Goal: Check status: Check status

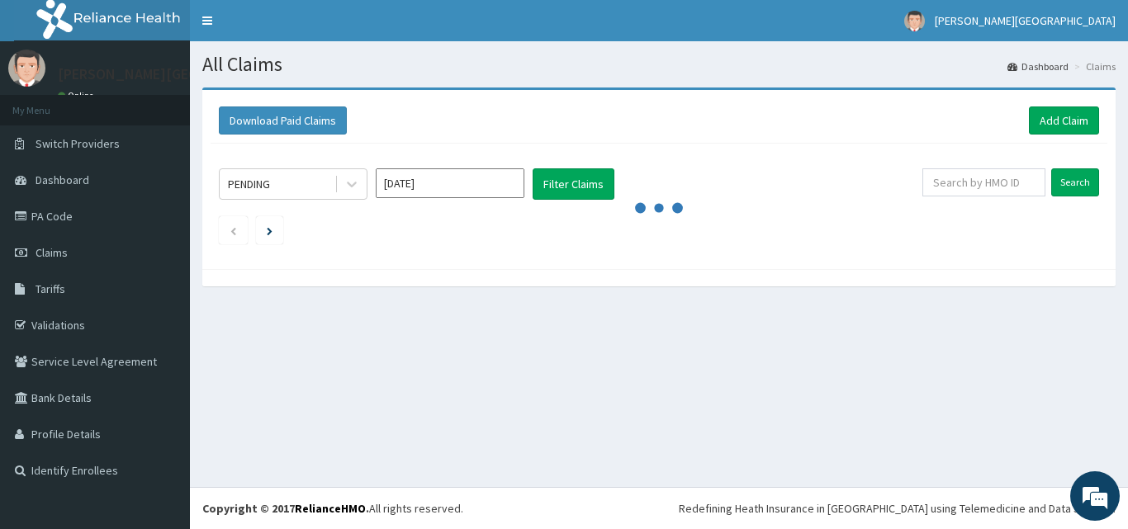
click at [356, 183] on icon at bounding box center [352, 186] width 10 height 6
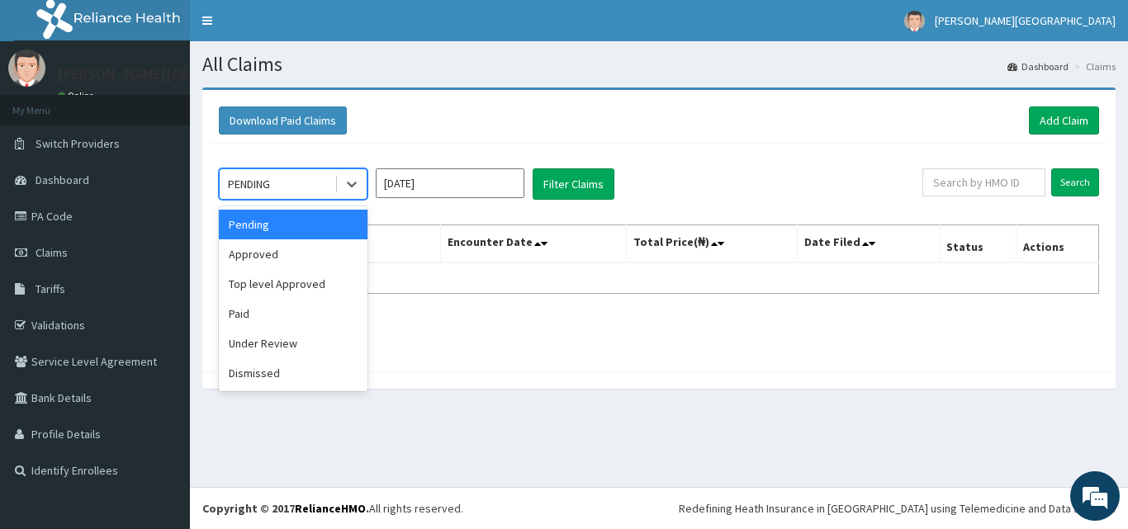
click at [793, 175] on div "option Pending focused, 1 of 6. 6 results available. Use Up and Down to choose …" at bounding box center [571, 183] width 704 height 31
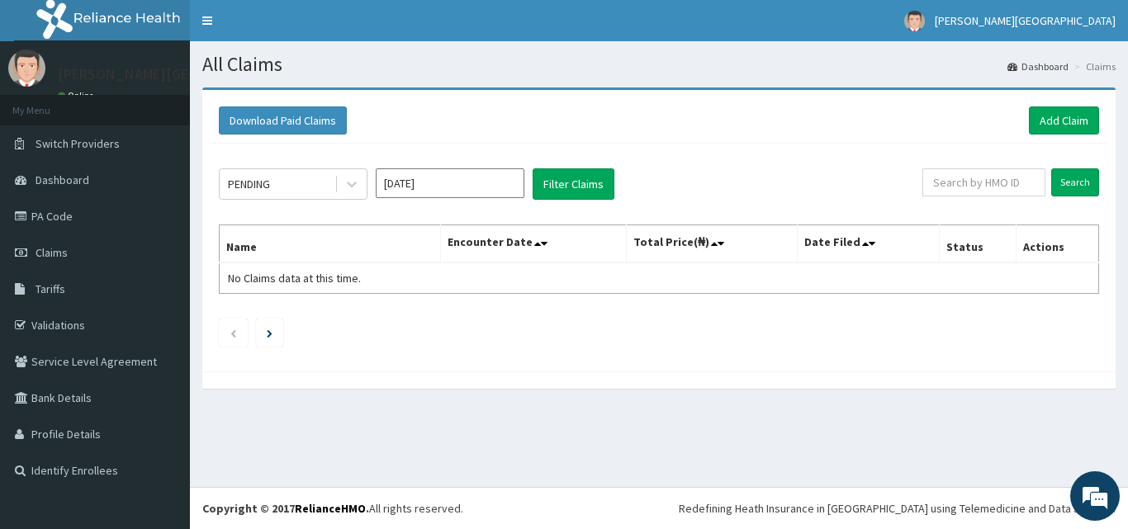
drag, startPoint x: 854, startPoint y: 168, endPoint x: 832, endPoint y: 175, distance: 23.5
click at [853, 170] on div "PENDING [DATE] Filter Claims Search Name Encounter Date Total Price(₦) Date Fil…" at bounding box center [659, 254] width 897 height 220
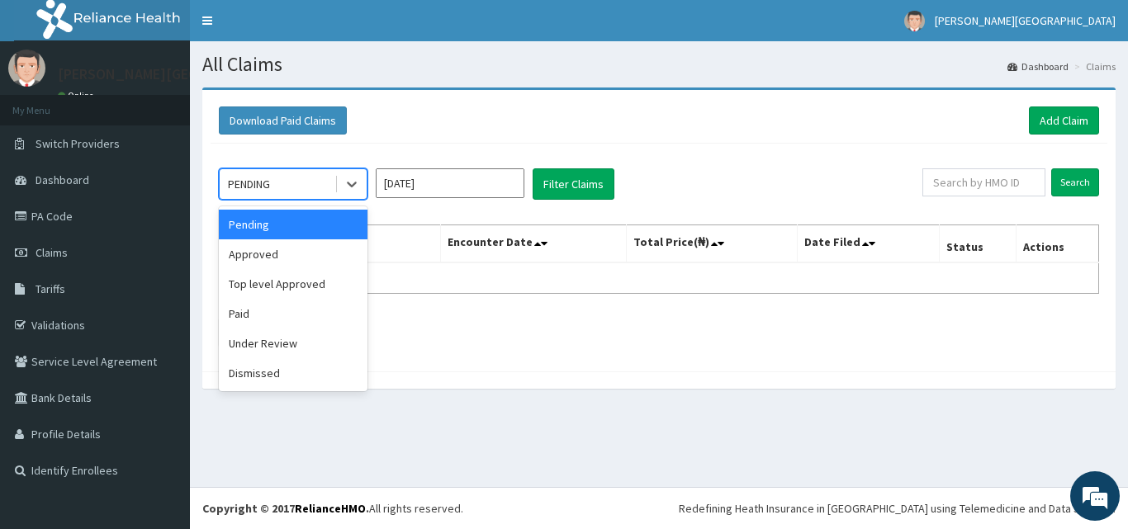
click at [359, 191] on icon at bounding box center [352, 184] width 17 height 17
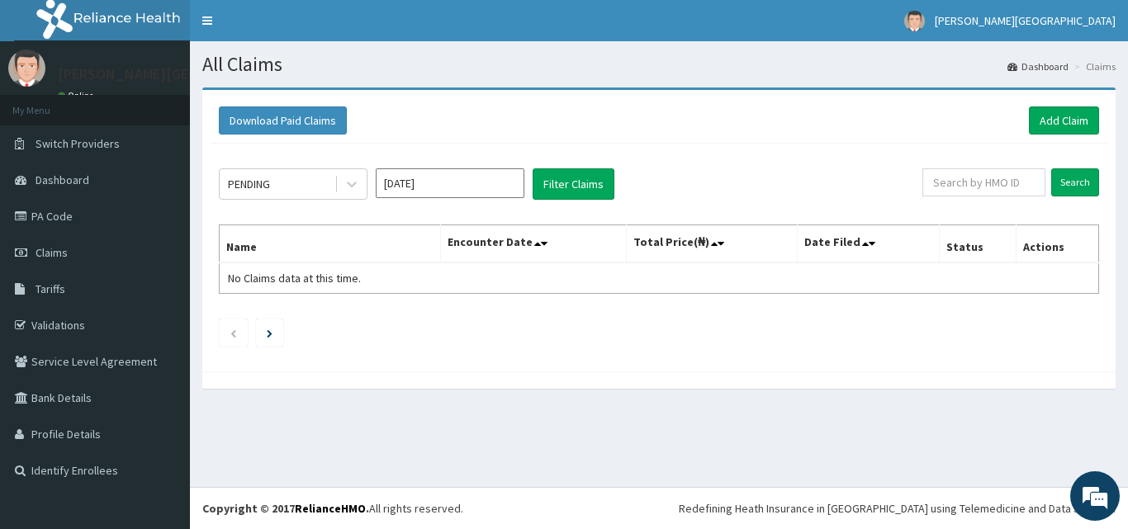
drag, startPoint x: 729, startPoint y: 161, endPoint x: 660, endPoint y: 173, distance: 70.3
click at [730, 162] on div "PENDING [DATE] Filter Claims Search Name Encounter Date Total Price(₦) Date Fil…" at bounding box center [659, 254] width 897 height 220
click at [467, 192] on input "[DATE]" at bounding box center [450, 183] width 149 height 30
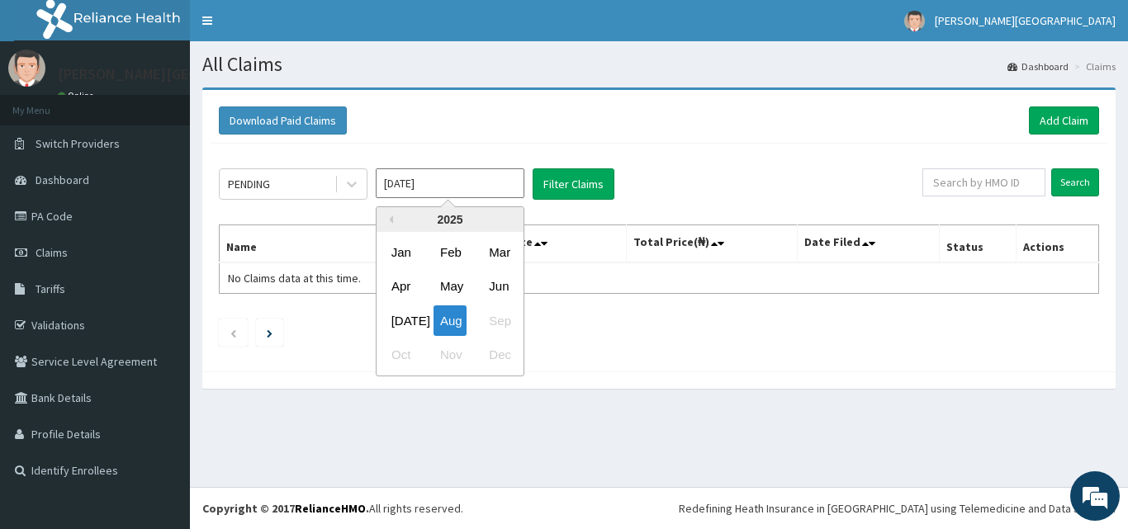
click at [490, 287] on div "Jun" at bounding box center [498, 287] width 33 height 31
type input "[DATE]"
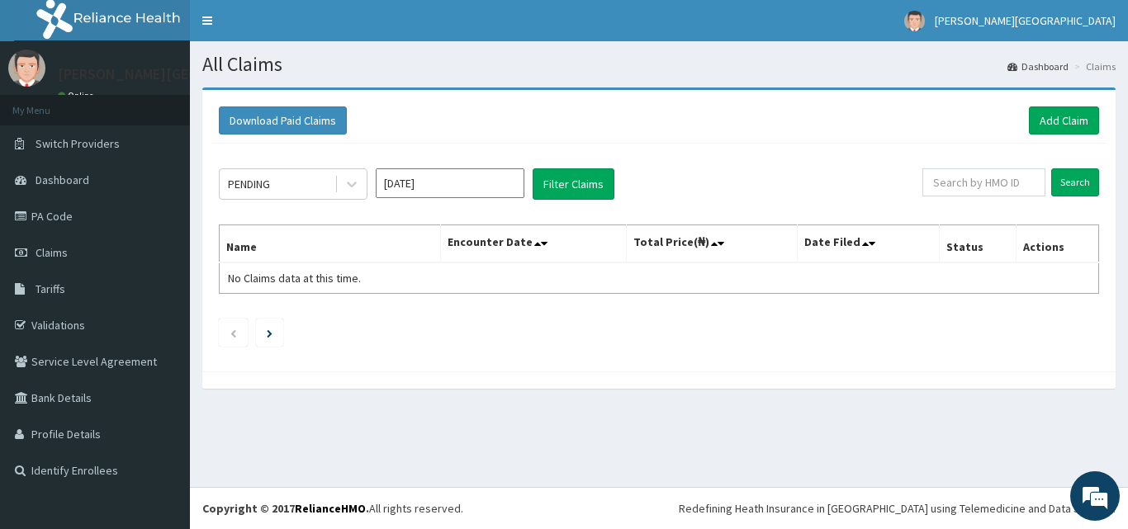
click at [443, 187] on input "[DATE]" at bounding box center [450, 183] width 149 height 30
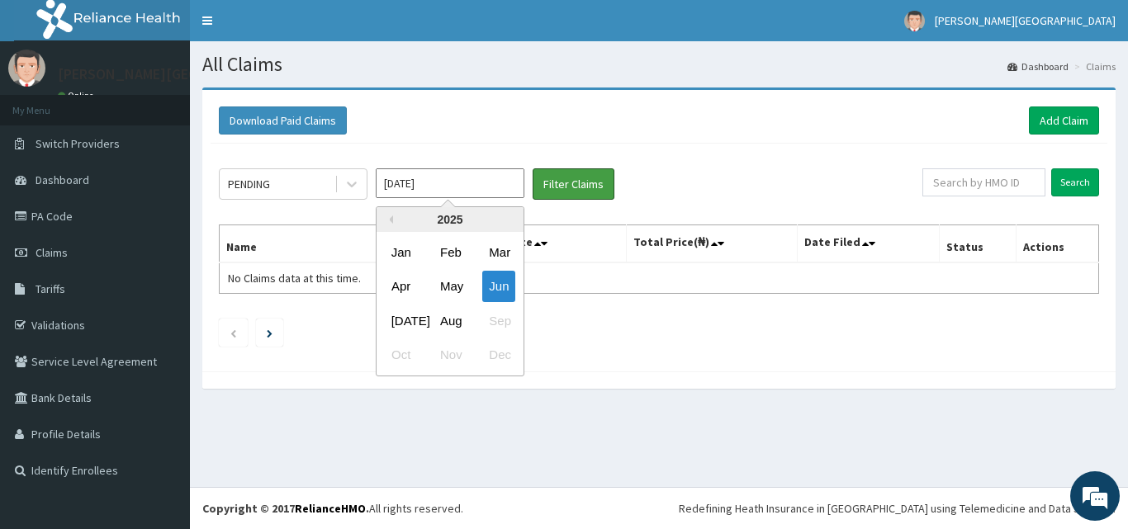
click at [575, 179] on button "Filter Claims" at bounding box center [574, 183] width 82 height 31
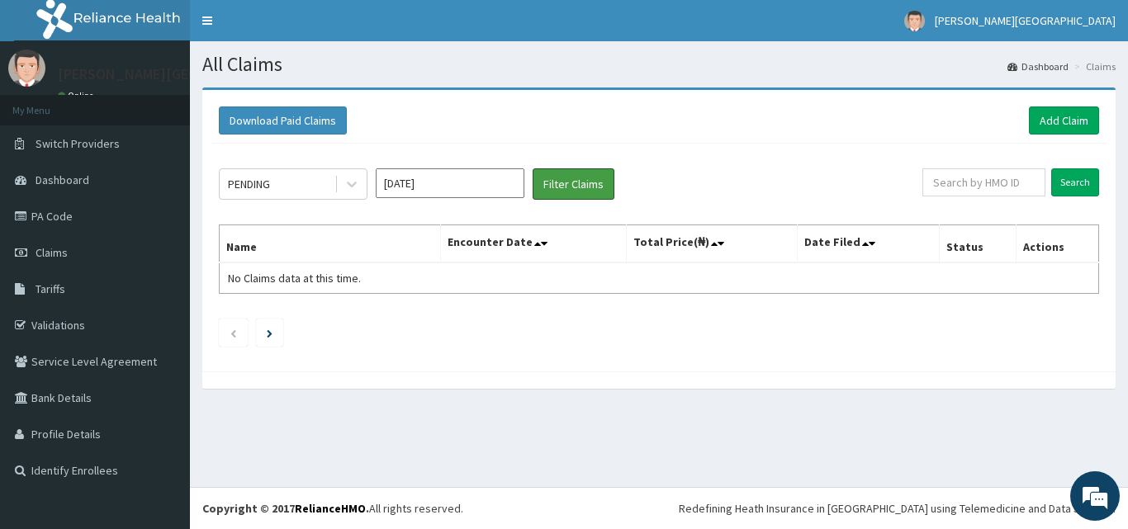
click at [577, 184] on button "Filter Claims" at bounding box center [574, 183] width 82 height 31
click at [354, 190] on icon at bounding box center [352, 184] width 17 height 17
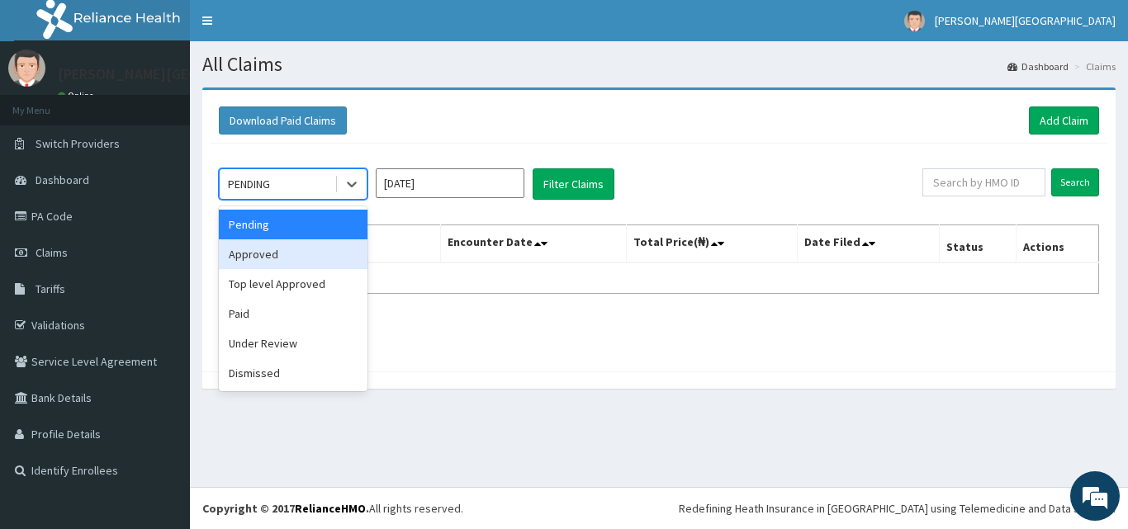
click at [305, 260] on div "Approved" at bounding box center [293, 254] width 149 height 30
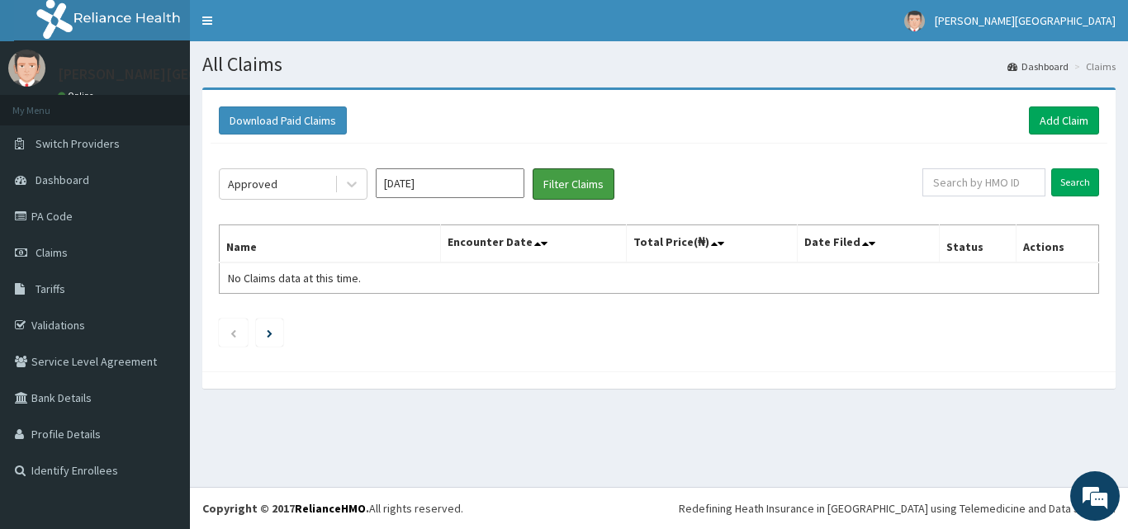
click at [590, 181] on button "Filter Claims" at bounding box center [574, 183] width 82 height 31
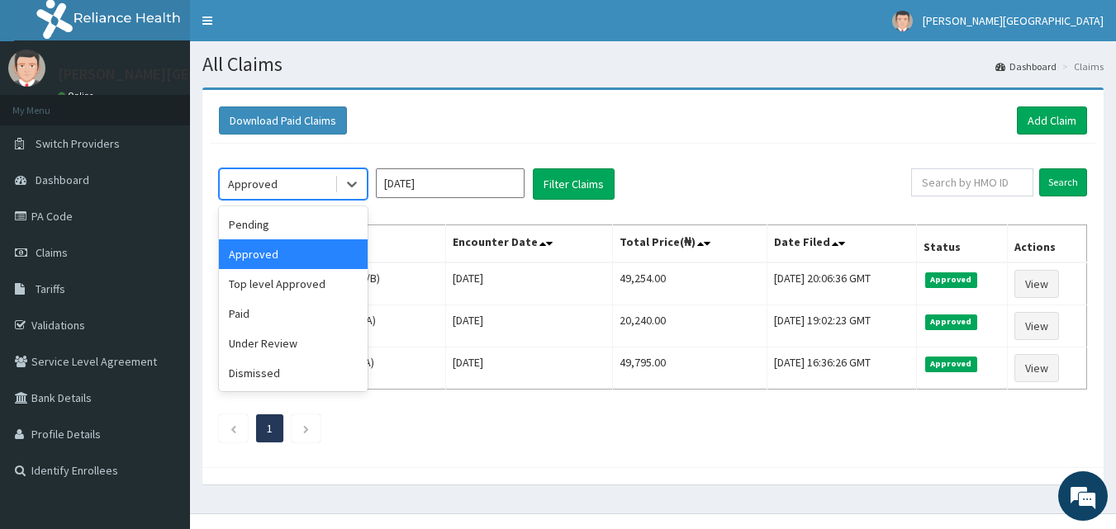
click at [336, 183] on span at bounding box center [336, 184] width 1 height 17
click at [430, 181] on input "[DATE]" at bounding box center [450, 183] width 149 height 30
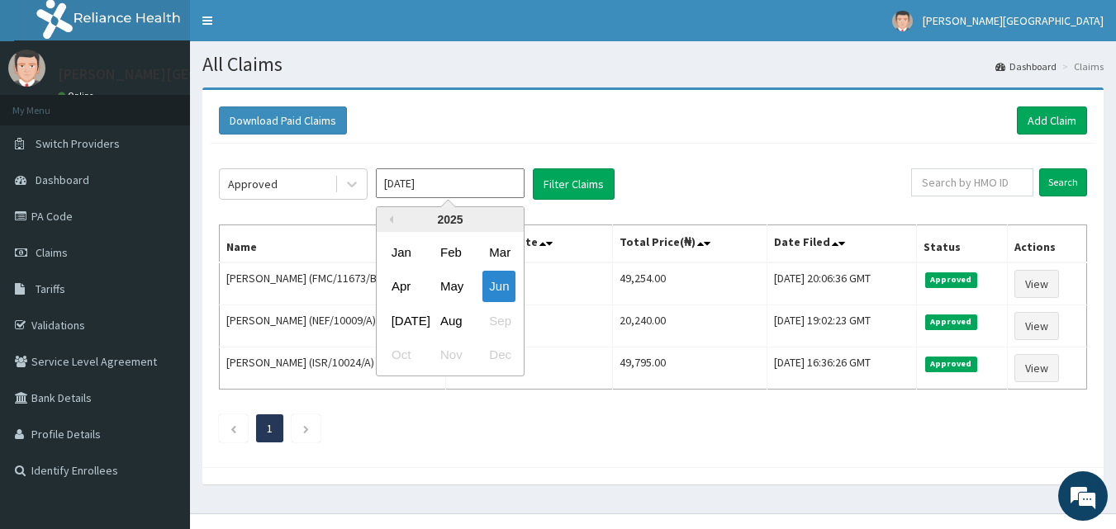
click at [773, 95] on div "Download Paid Claims Add Claim × Note you can only download claims within a max…" at bounding box center [652, 278] width 901 height 377
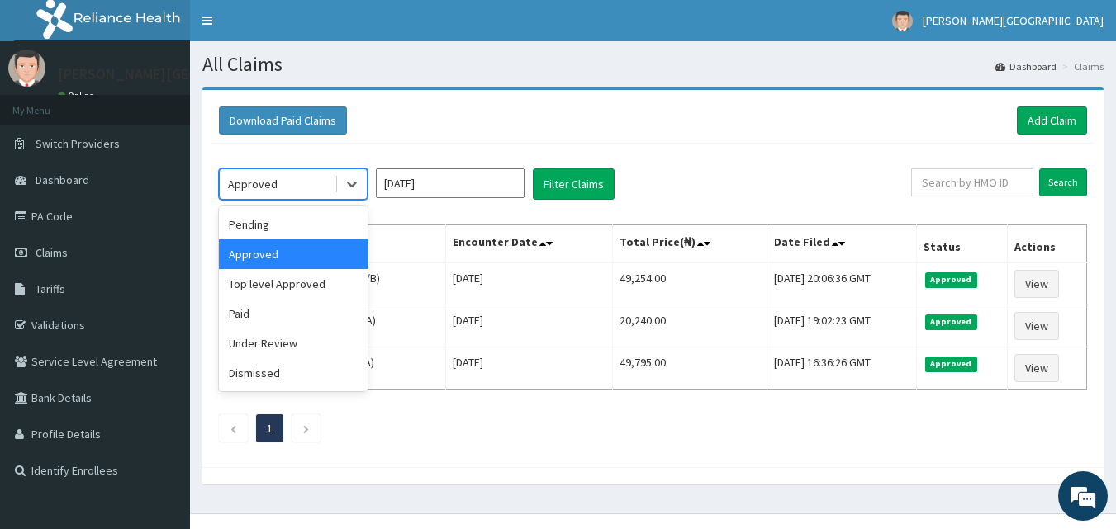
click at [351, 186] on icon at bounding box center [352, 184] width 17 height 17
click at [281, 275] on div "Top level Approved" at bounding box center [293, 284] width 149 height 30
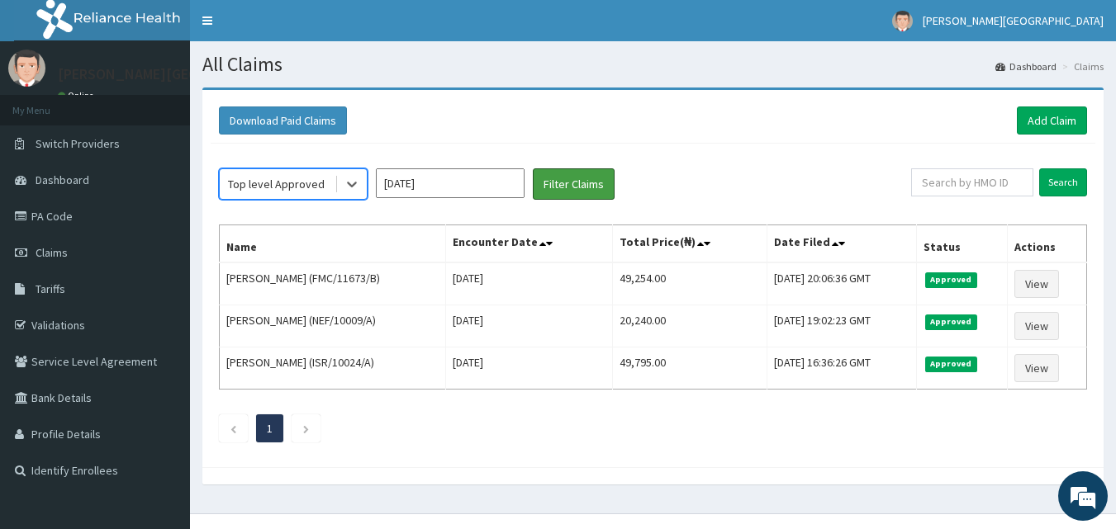
click at [605, 193] on button "Filter Claims" at bounding box center [574, 183] width 82 height 31
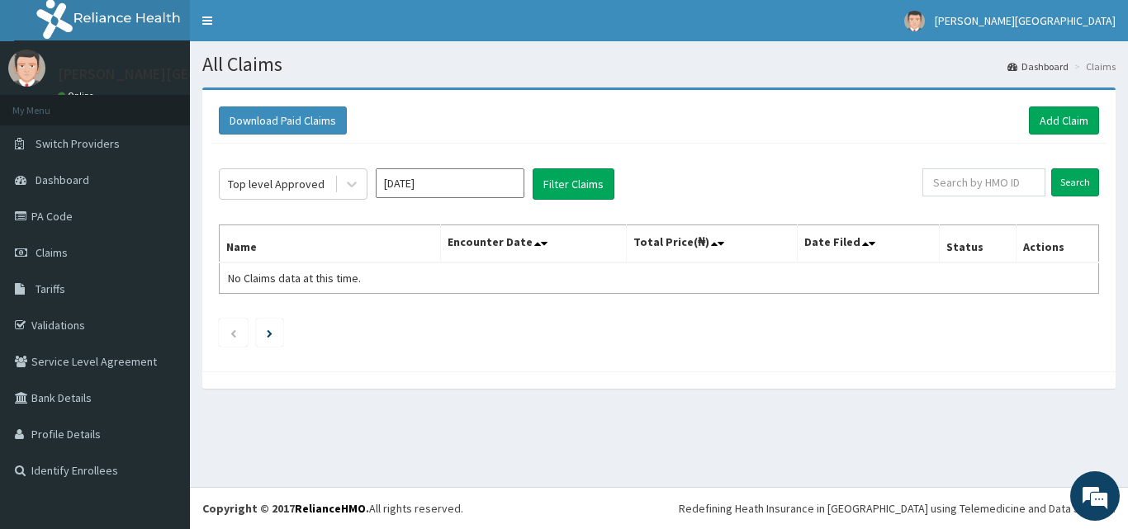
click at [339, 189] on div at bounding box center [352, 184] width 30 height 30
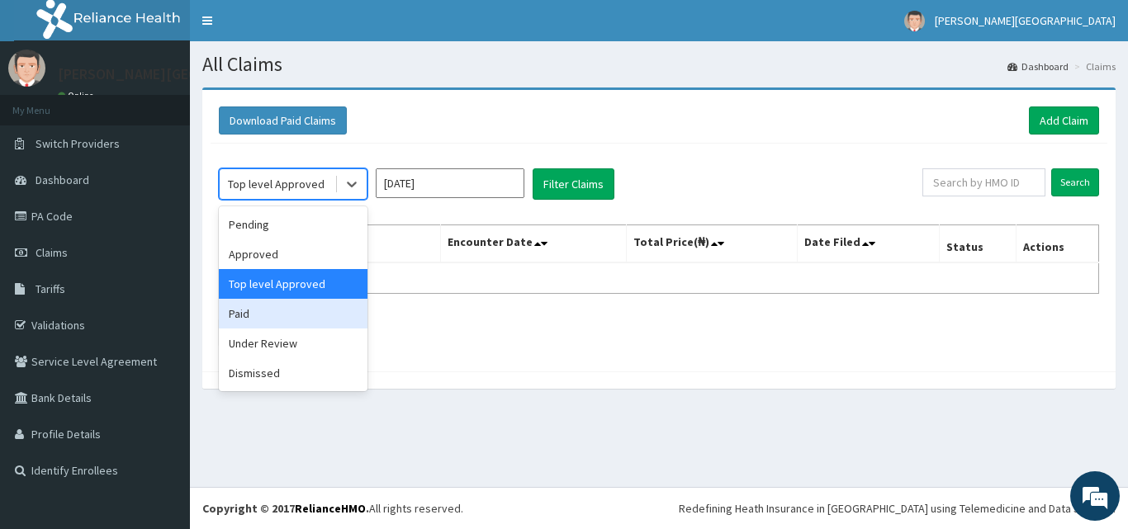
click at [253, 317] on div "Paid" at bounding box center [293, 314] width 149 height 30
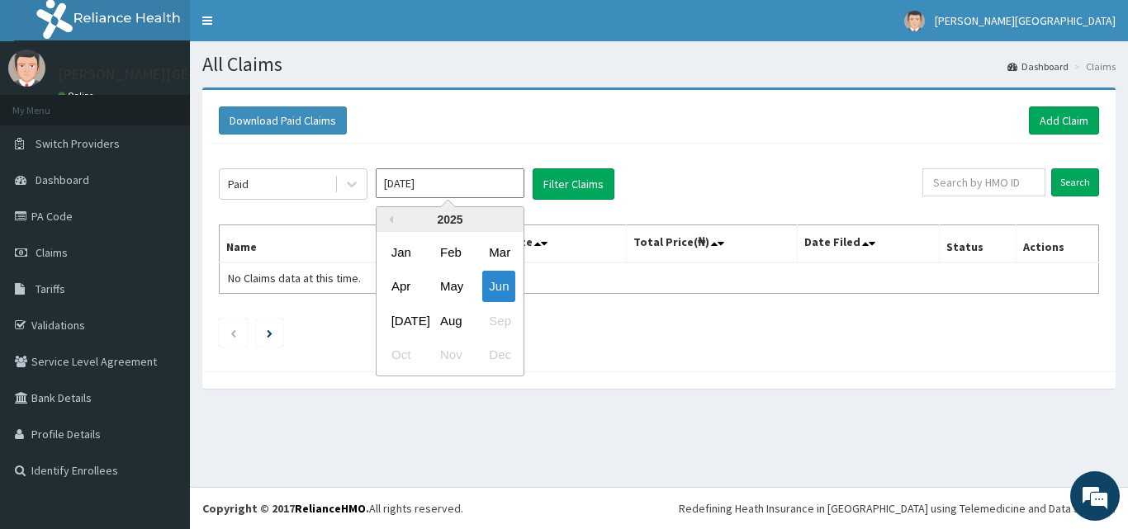
click at [472, 190] on input "[DATE]" at bounding box center [450, 183] width 149 height 30
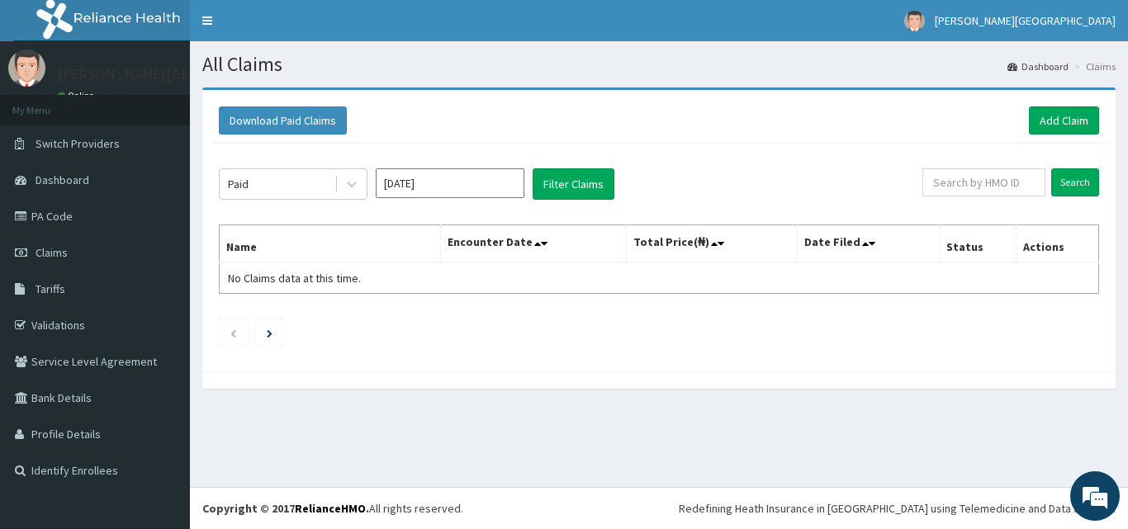
click at [755, 184] on div "Paid [DATE] Filter Claims" at bounding box center [571, 183] width 704 height 31
